Goal: Task Accomplishment & Management: Manage account settings

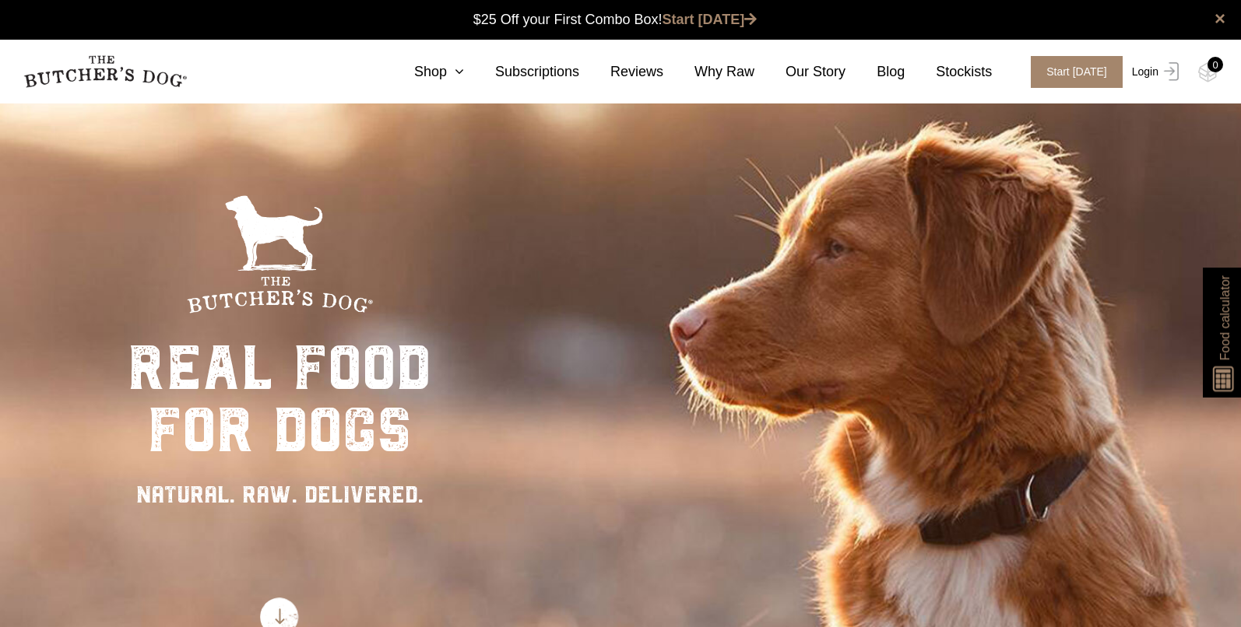
click at [1148, 69] on link "Login" at bounding box center [1153, 72] width 51 height 32
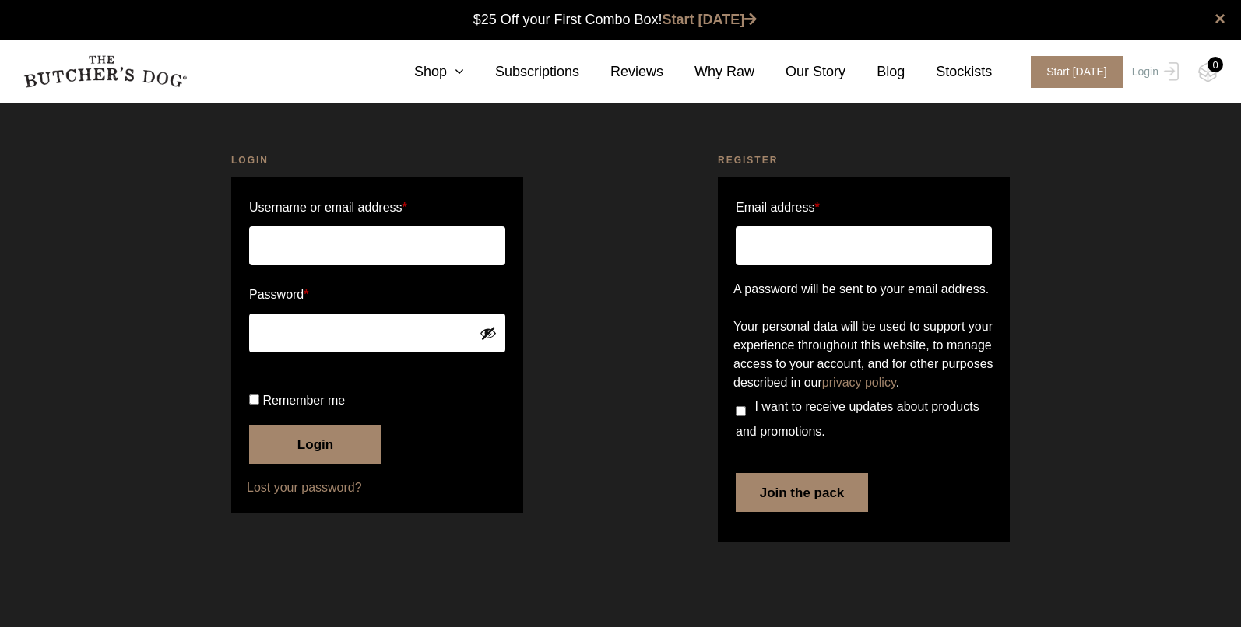
type input "masnickfamily@mac.com"
click at [573, 407] on div "Login Username or email address * masnickfamily@mac.com Password * Remember me …" at bounding box center [377, 351] width 487 height 434
click at [257, 405] on input "Remember me" at bounding box center [254, 400] width 10 height 10
checkbox input "true"
click at [279, 464] on button "Login" at bounding box center [315, 444] width 132 height 39
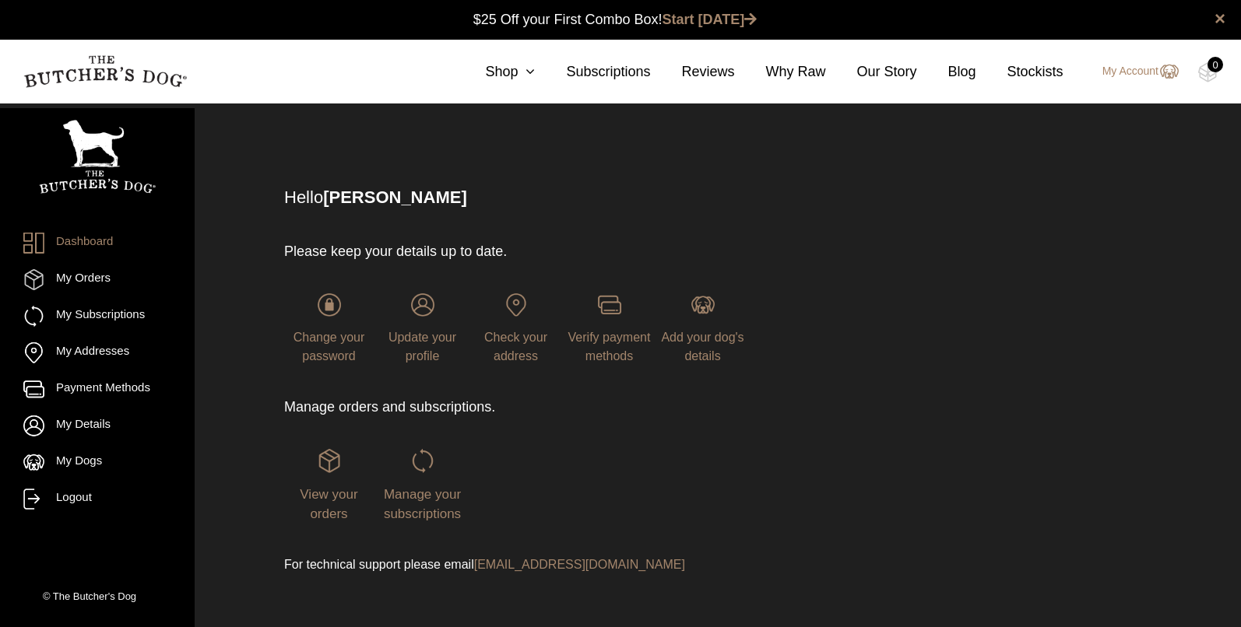
scroll to position [1, 0]
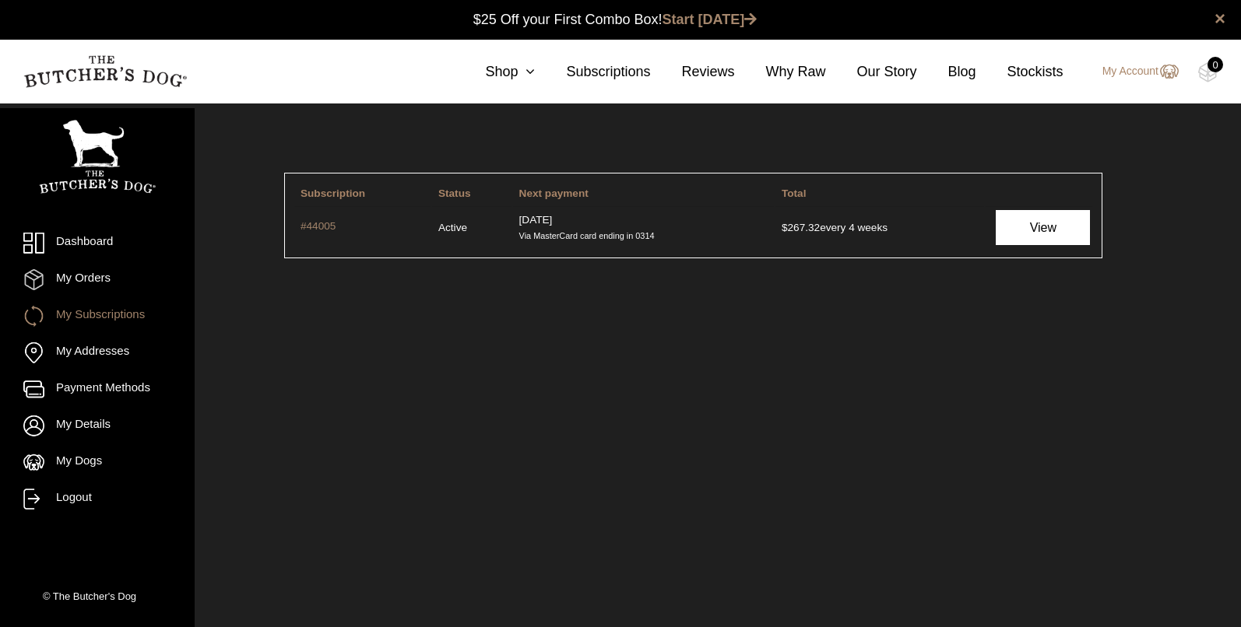
click at [1026, 233] on link "View" at bounding box center [1043, 227] width 94 height 35
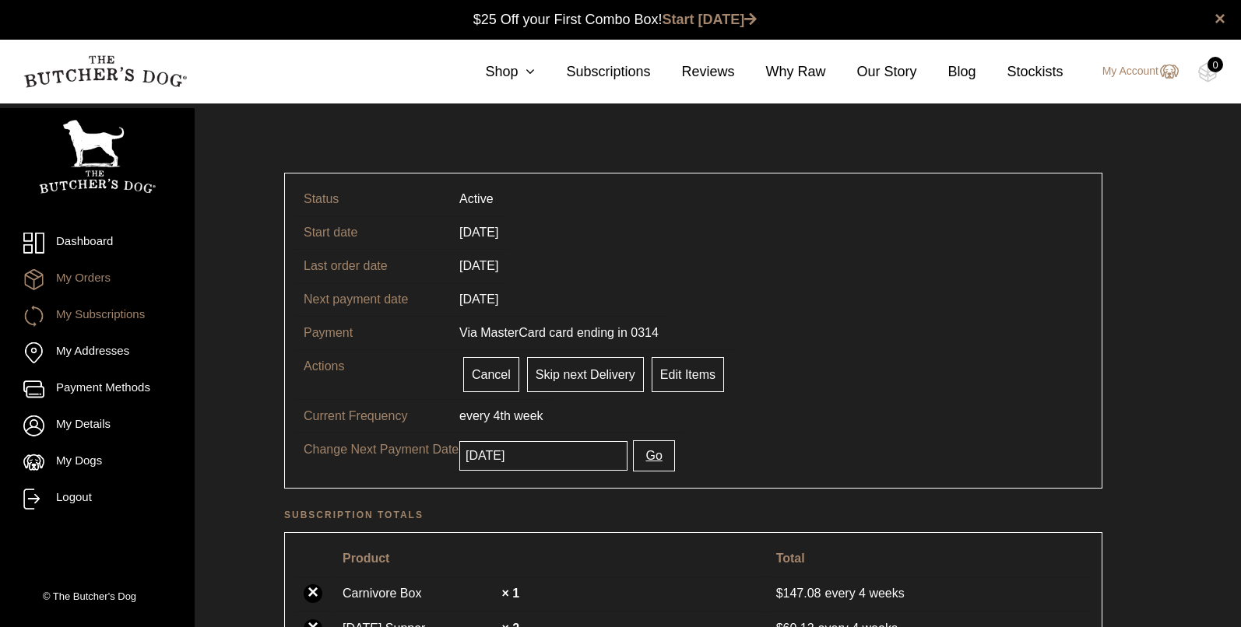
click at [114, 283] on link "My Orders" at bounding box center [97, 279] width 148 height 21
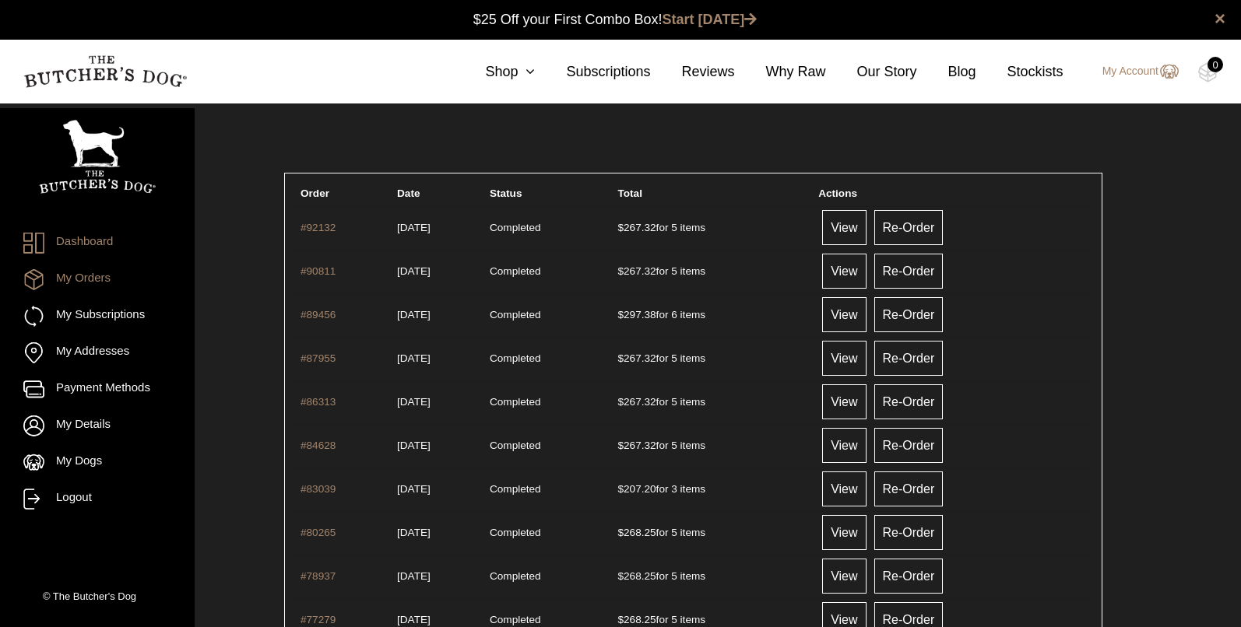
click at [107, 246] on link "Dashboard" at bounding box center [97, 243] width 148 height 21
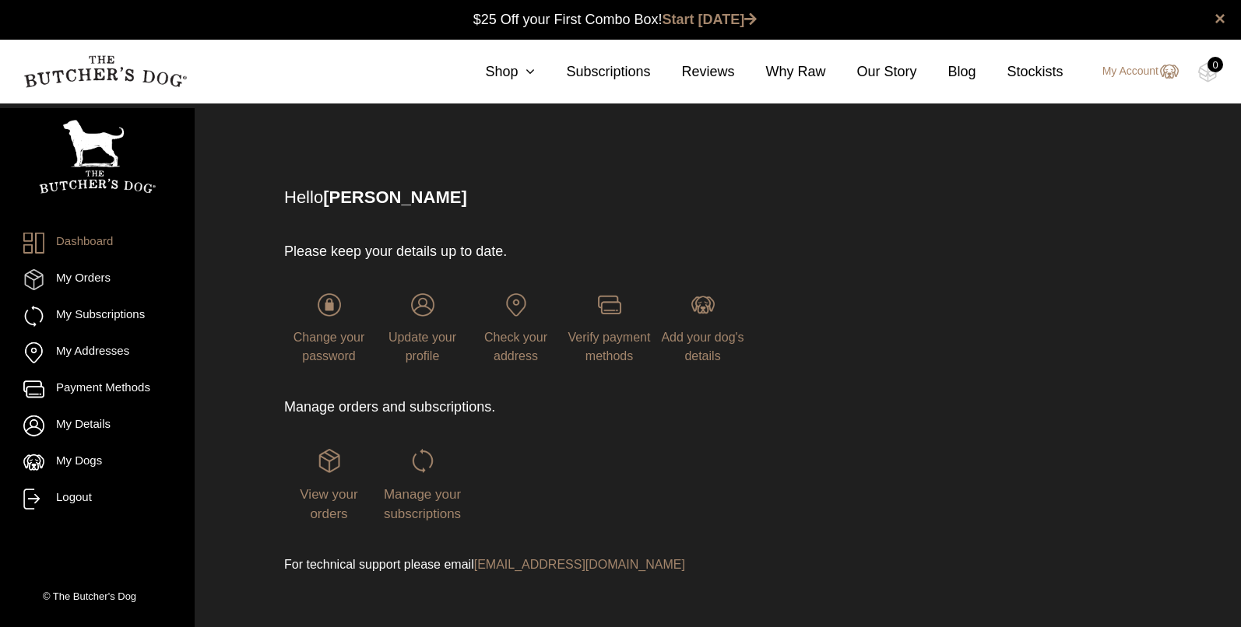
scroll to position [1, 0]
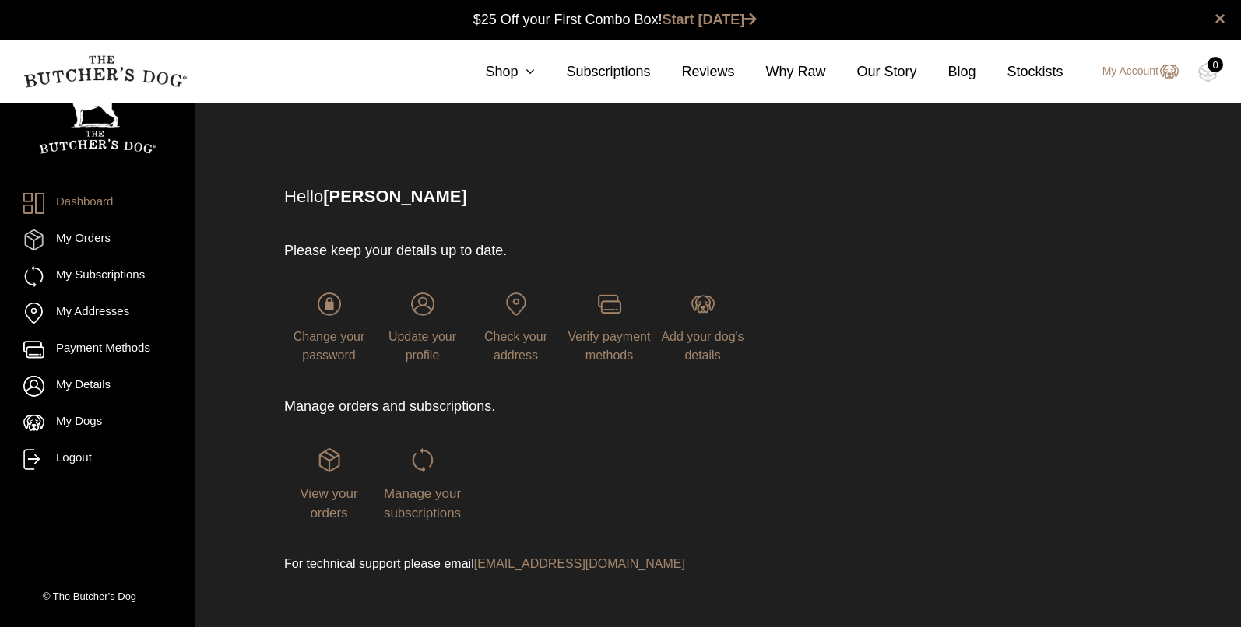
click at [417, 502] on div "Manage your subscriptions" at bounding box center [423, 485] width 90 height 75
click at [417, 490] on span "Manage your subscriptions" at bounding box center [422, 504] width 77 height 35
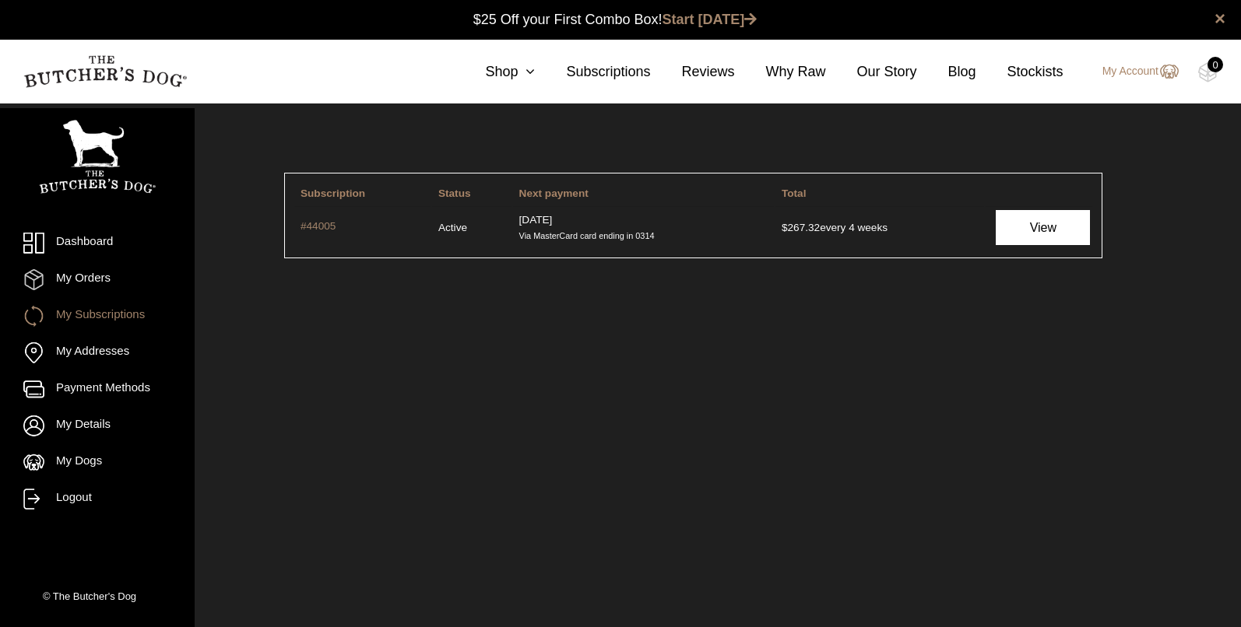
click at [1061, 229] on link "View" at bounding box center [1043, 227] width 94 height 35
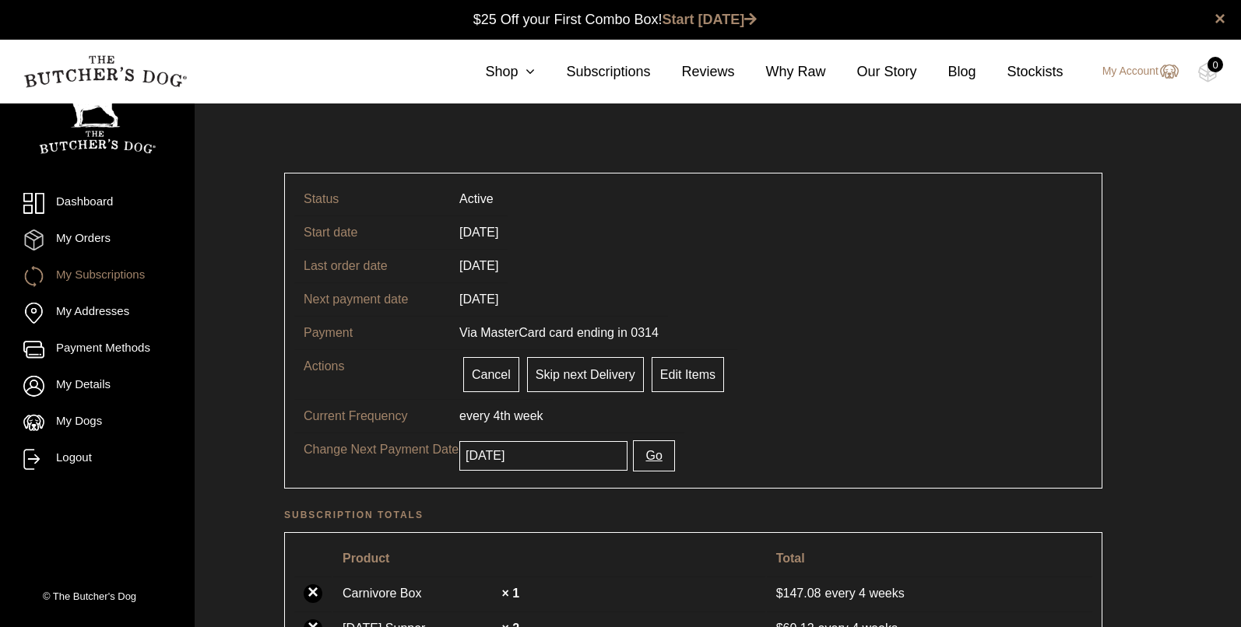
scroll to position [1, 0]
click at [711, 367] on link "Edit Items" at bounding box center [688, 374] width 72 height 35
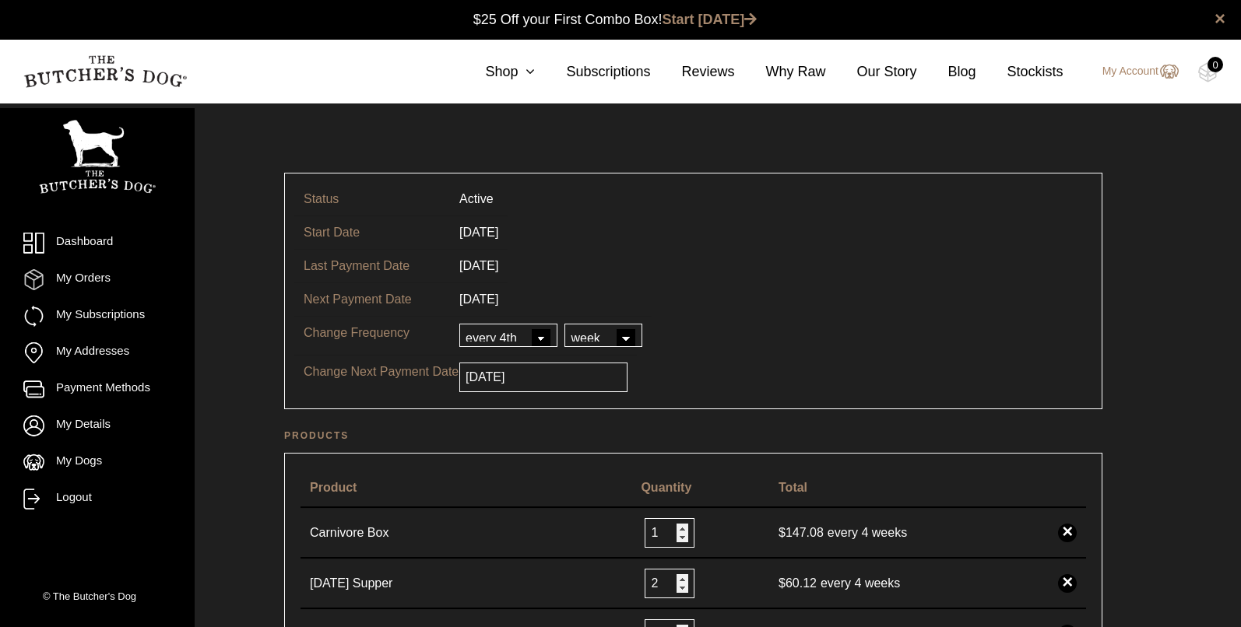
click at [118, 249] on link "Dashboard" at bounding box center [97, 243] width 148 height 21
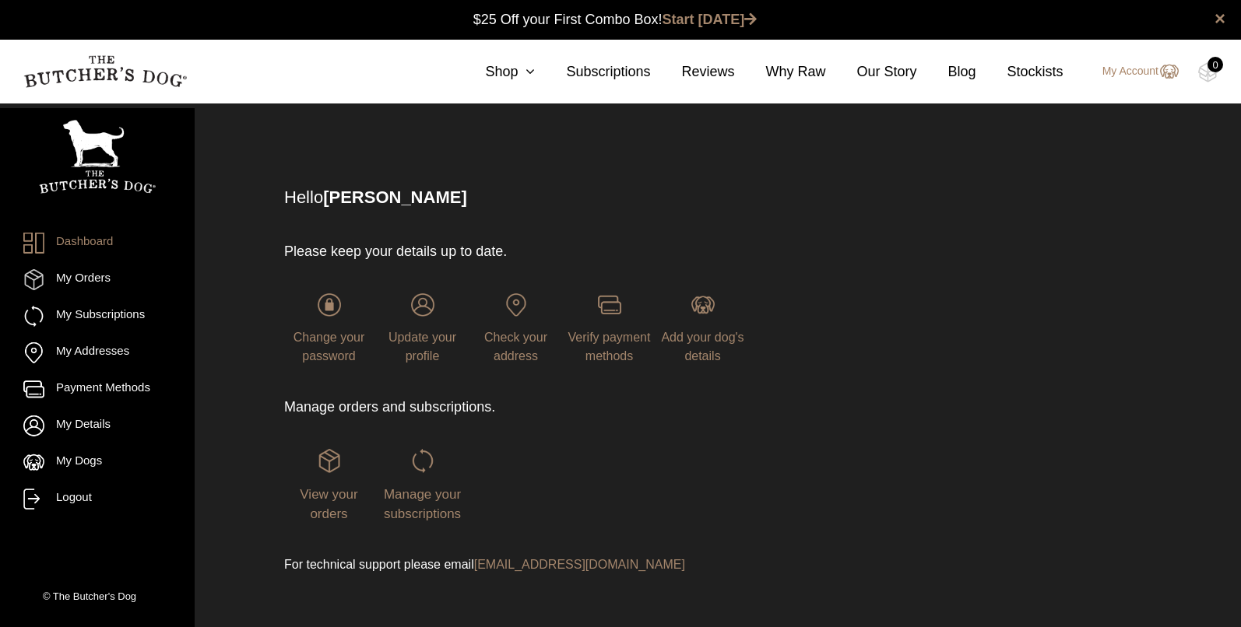
scroll to position [1, 0]
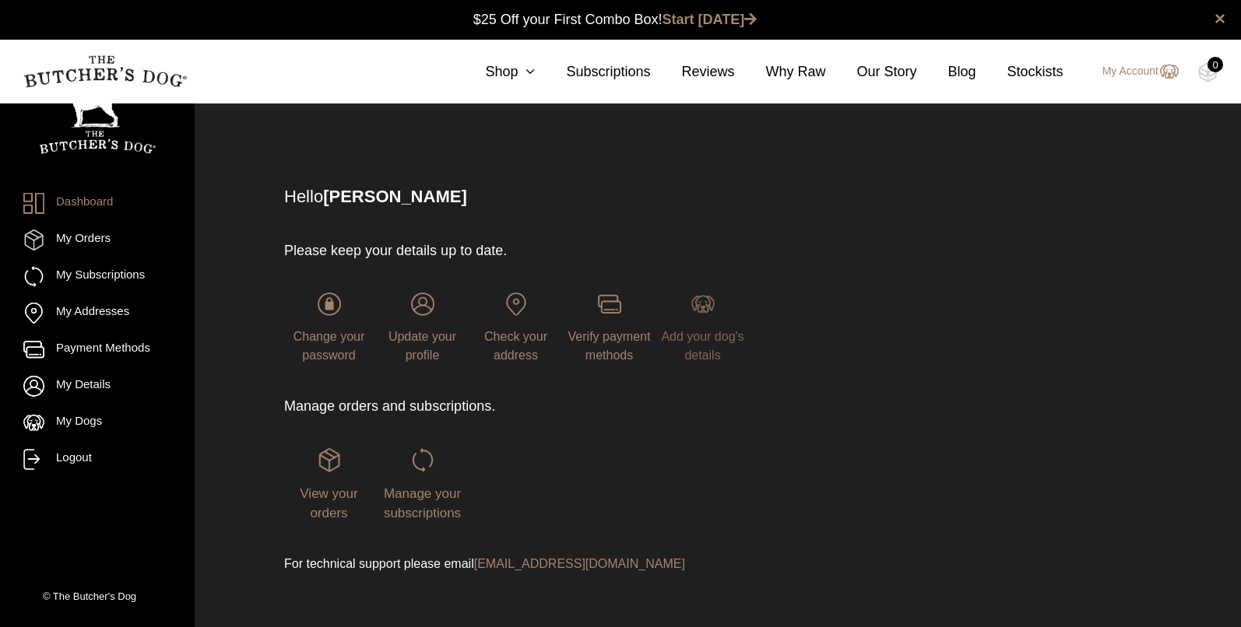
click at [698, 332] on span "Add your dog's details" at bounding box center [702, 346] width 83 height 32
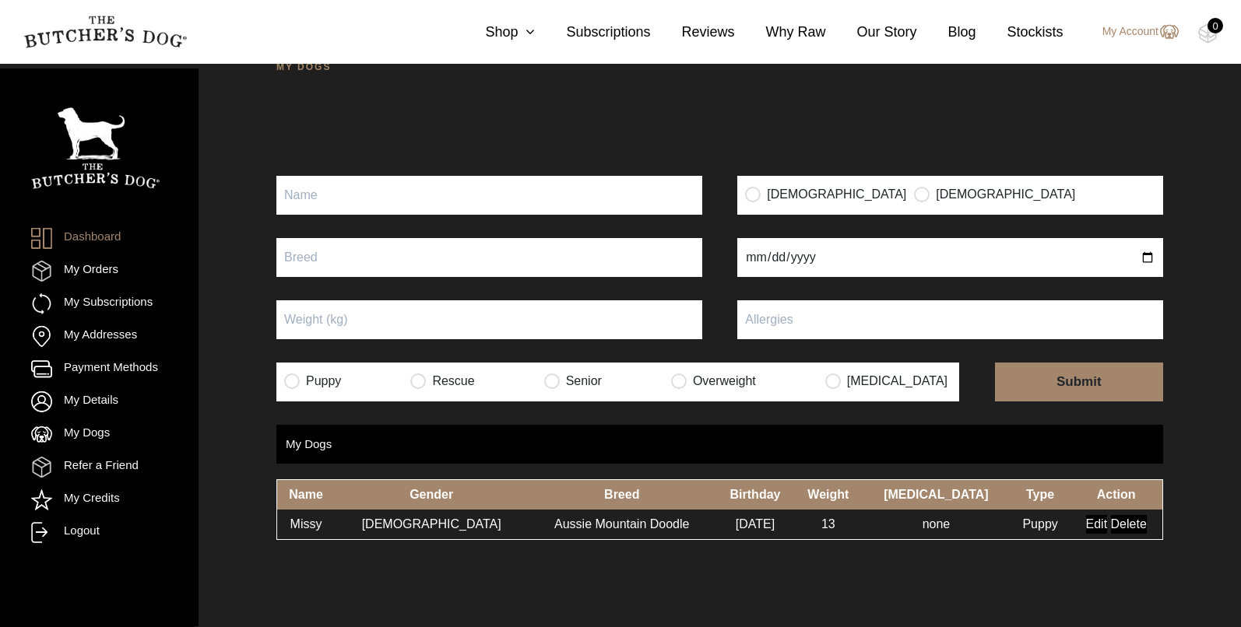
scroll to position [99, 0]
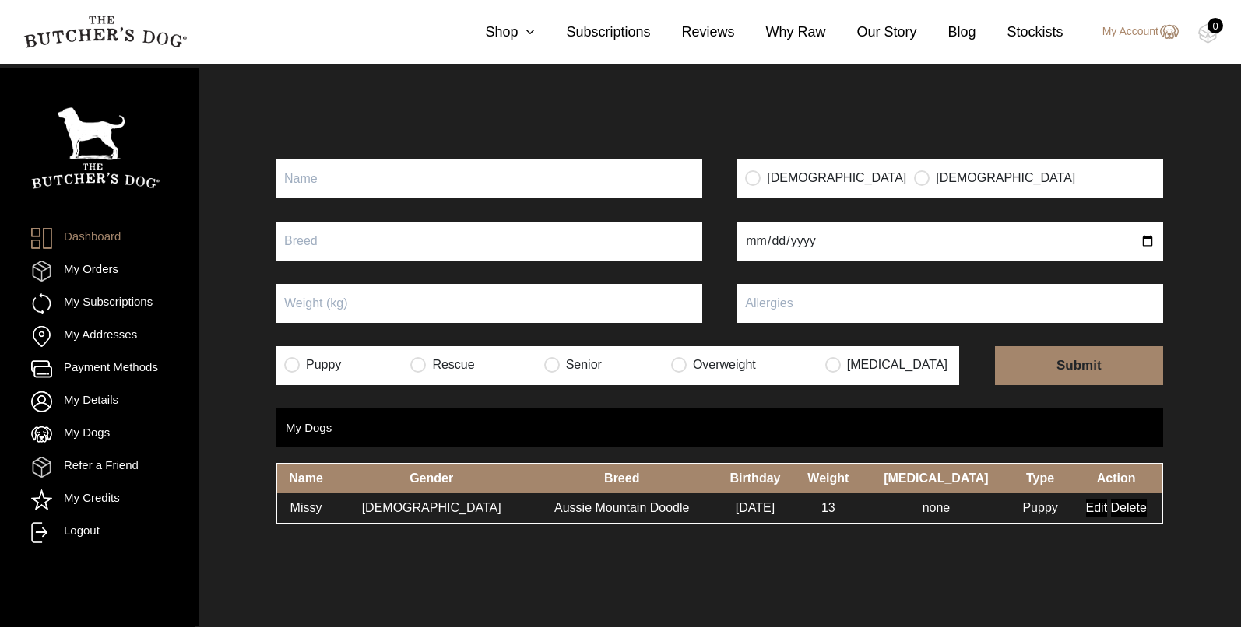
click at [1086, 509] on input "Edit" at bounding box center [1097, 508] width 22 height 19
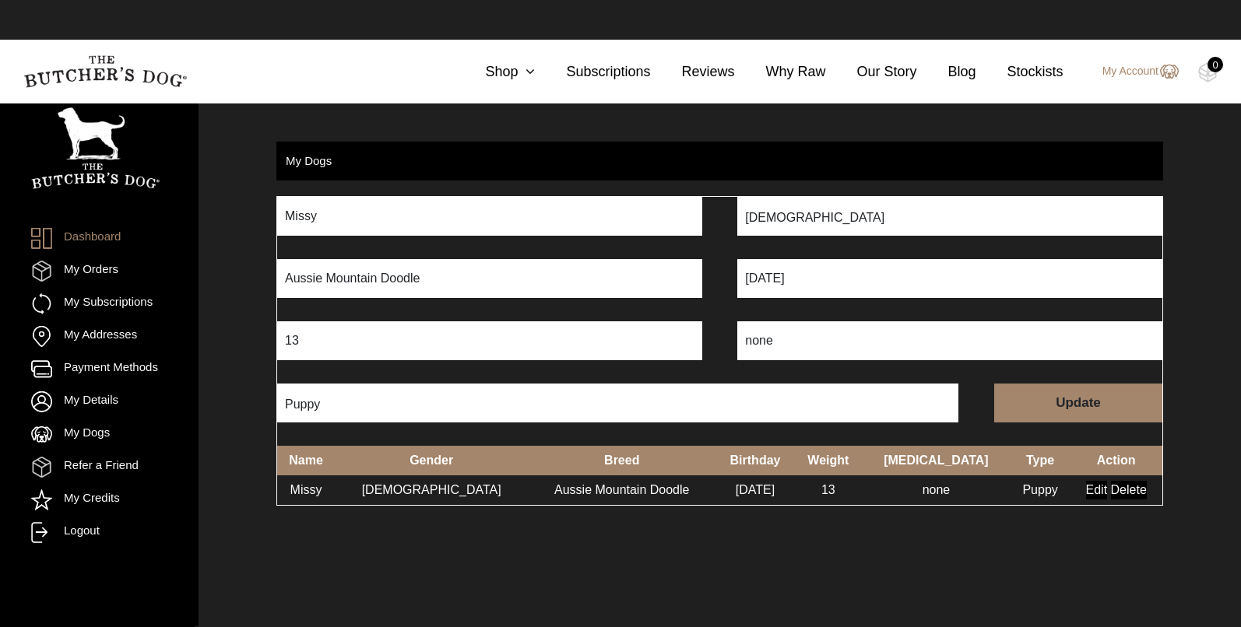
scroll to position [1, 0]
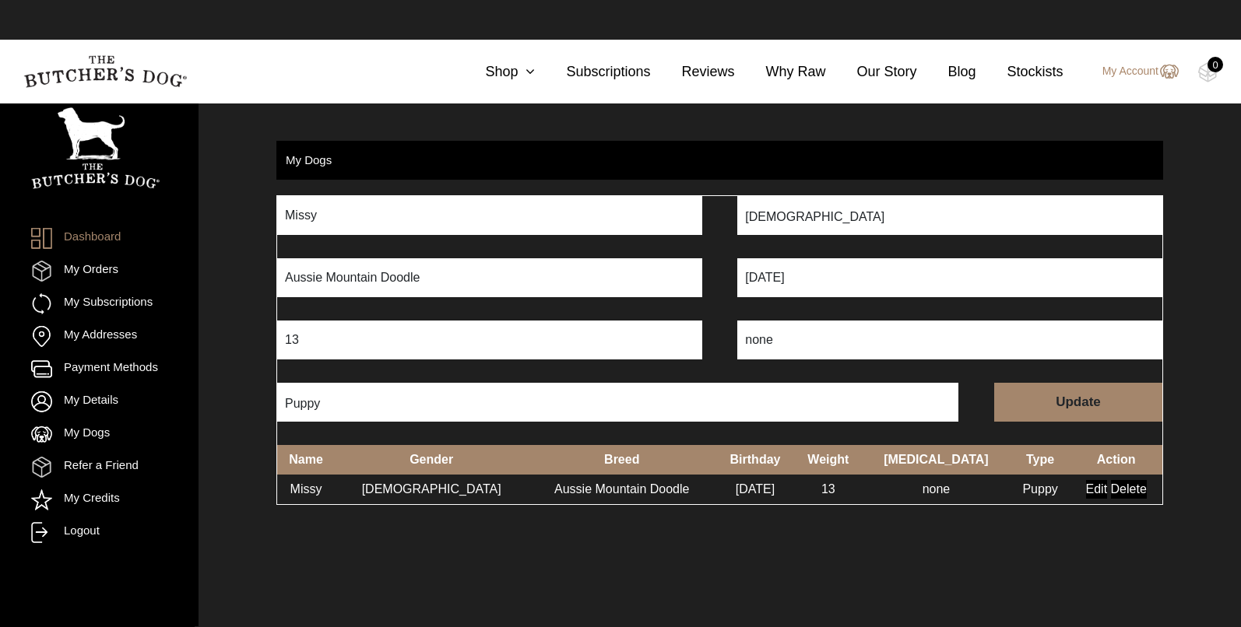
click at [827, 489] on td "13" at bounding box center [828, 490] width 67 height 30
click at [425, 341] on input "13" at bounding box center [489, 340] width 425 height 39
type input "1"
type input "22"
click at [381, 398] on input "Puppy" at bounding box center [363, 404] width 156 height 19
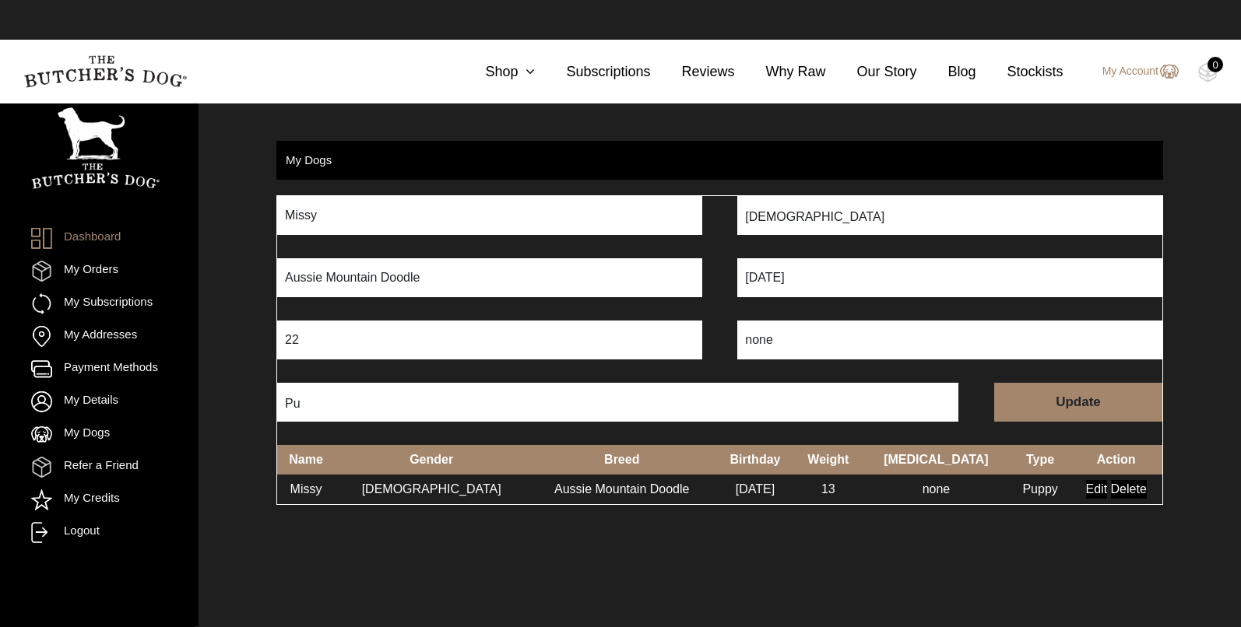
type input "P"
type input "Adult"
click at [1089, 393] on input "Update" at bounding box center [1078, 402] width 168 height 39
